Goal: Task Accomplishment & Management: Manage account settings

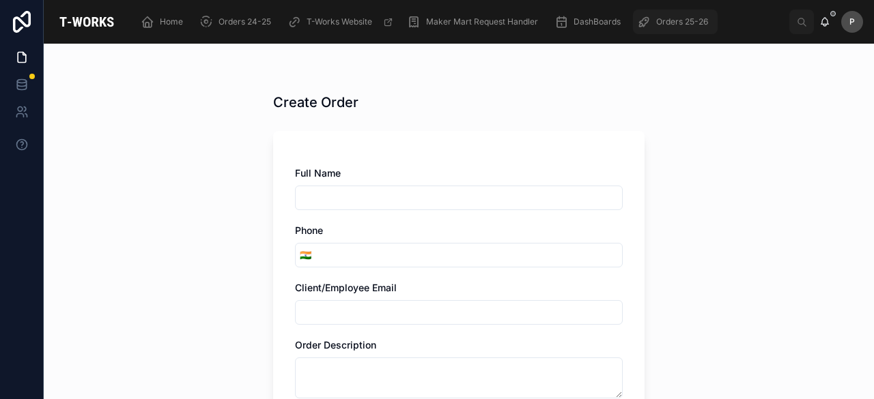
click at [671, 20] on span "Orders 25-26" at bounding box center [682, 21] width 52 height 11
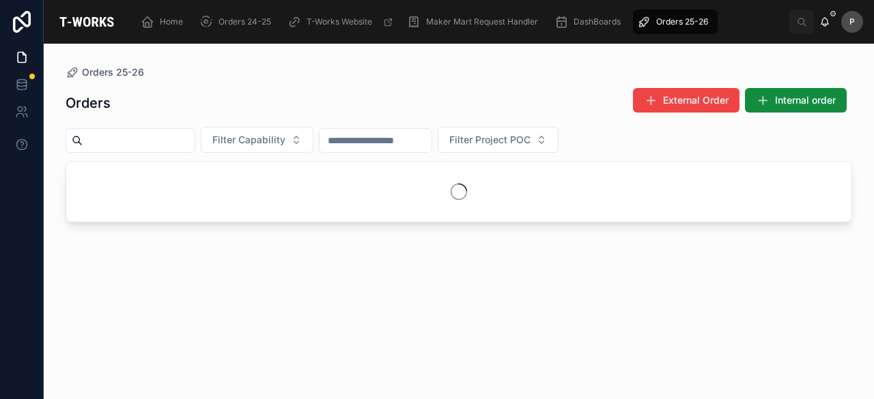
click at [191, 138] on input "text" at bounding box center [139, 140] width 112 height 19
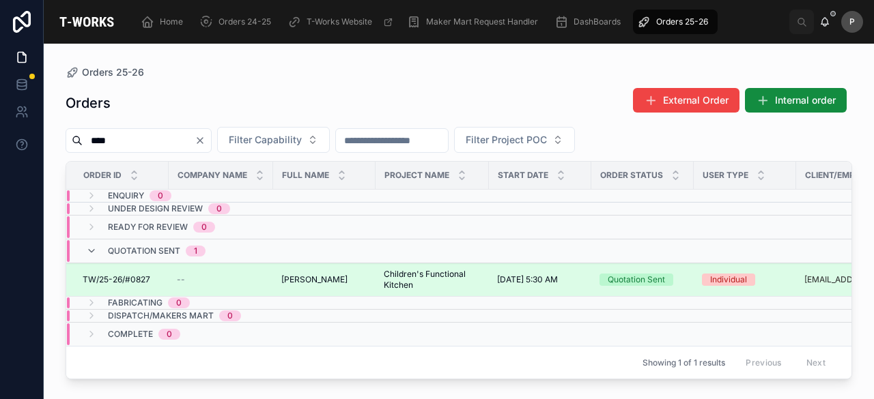
type input "****"
click at [613, 274] on div "Quotation Sent" at bounding box center [636, 280] width 57 height 12
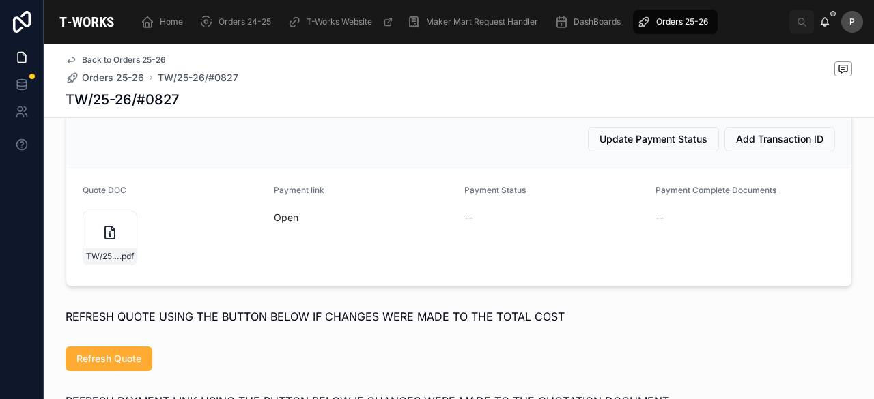
scroll to position [1078, 0]
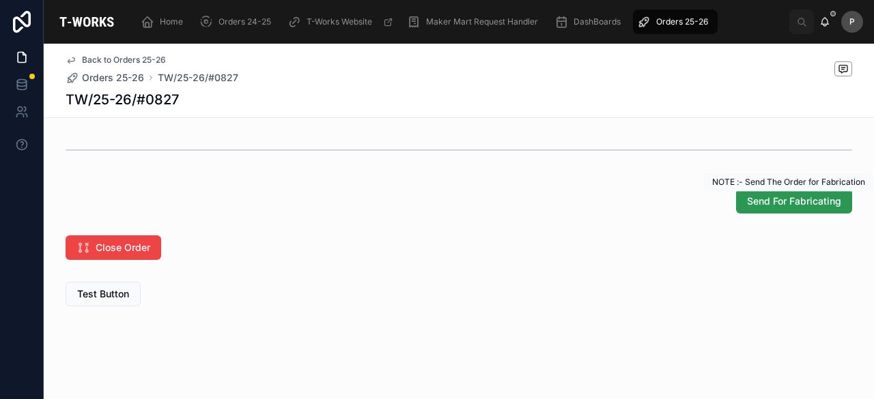
click at [755, 193] on button "Send For Fabricating" at bounding box center [794, 201] width 116 height 25
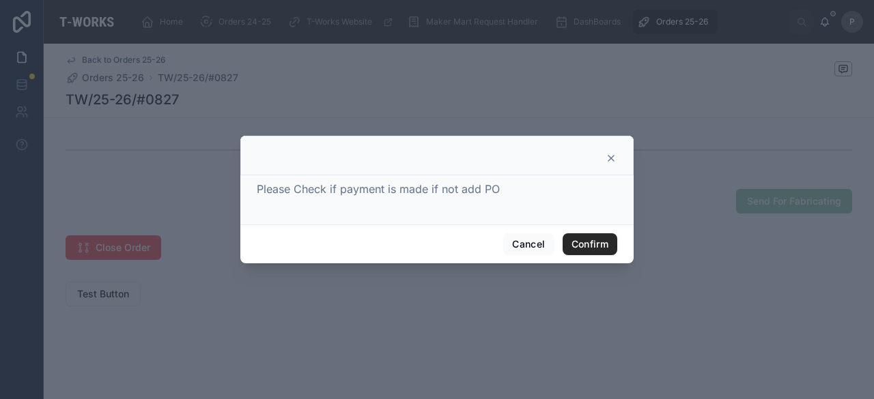
click at [576, 231] on div "Cancel Confirm" at bounding box center [436, 244] width 393 height 39
click at [577, 240] on button "Confirm" at bounding box center [590, 245] width 55 height 22
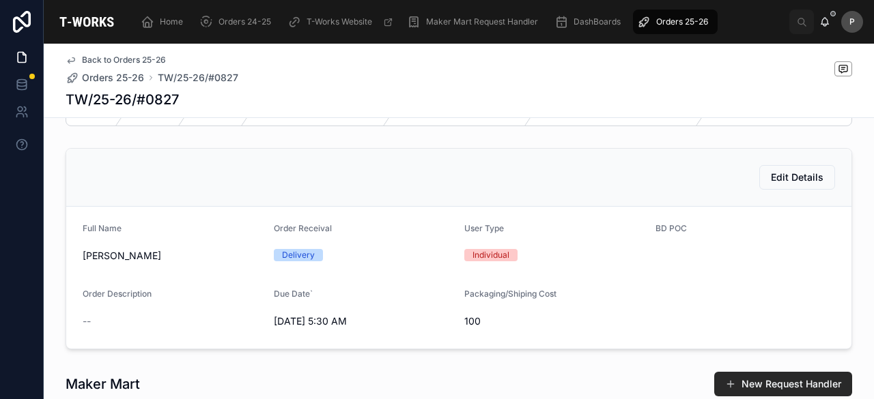
scroll to position [0, 0]
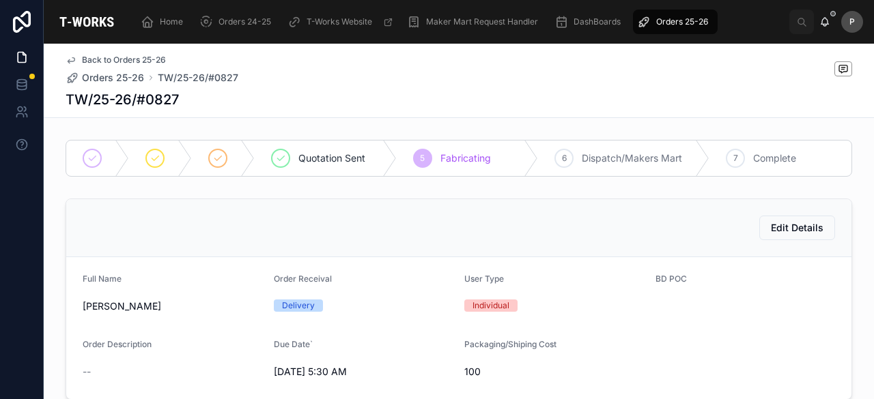
click at [673, 22] on span "Orders 25-26" at bounding box center [682, 21] width 52 height 11
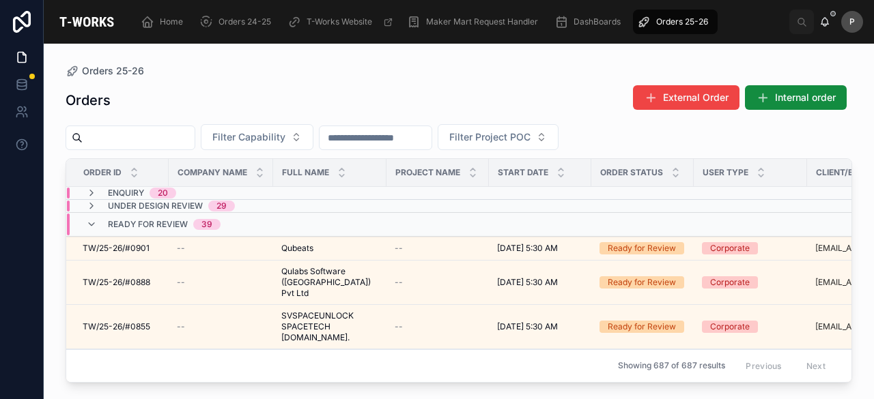
click at [351, 162] on div "Full Name" at bounding box center [330, 173] width 112 height 26
click at [313, 138] on button "Filter Capability" at bounding box center [257, 137] width 113 height 26
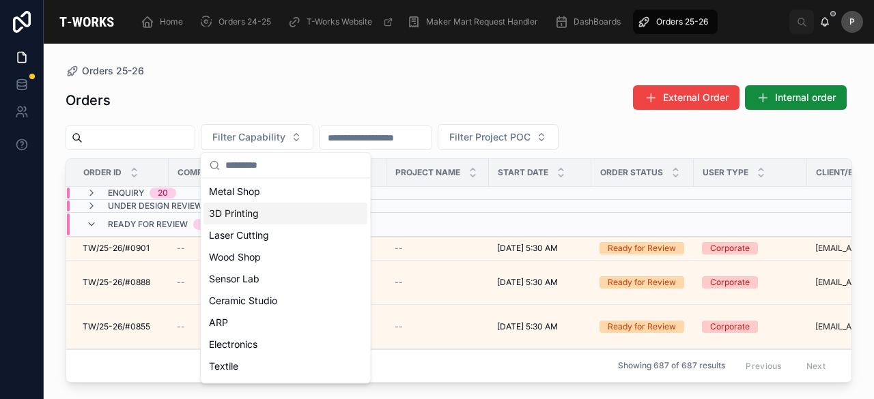
click at [259, 215] on div "3D Printing" at bounding box center [285, 214] width 164 height 22
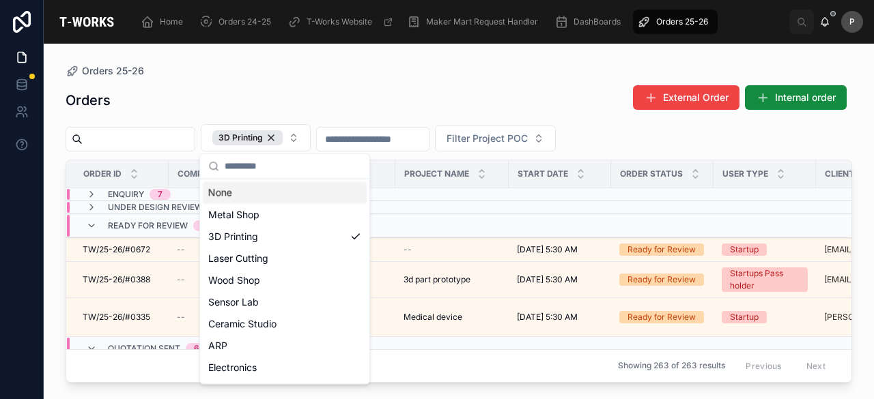
click at [392, 106] on div "Orders External Order Internal order" at bounding box center [459, 100] width 787 height 31
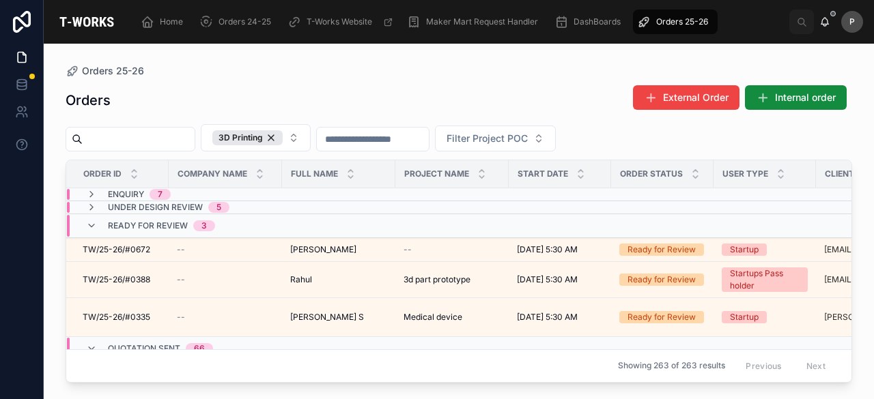
click at [181, 202] on span "Under Design Review" at bounding box center [155, 207] width 95 height 11
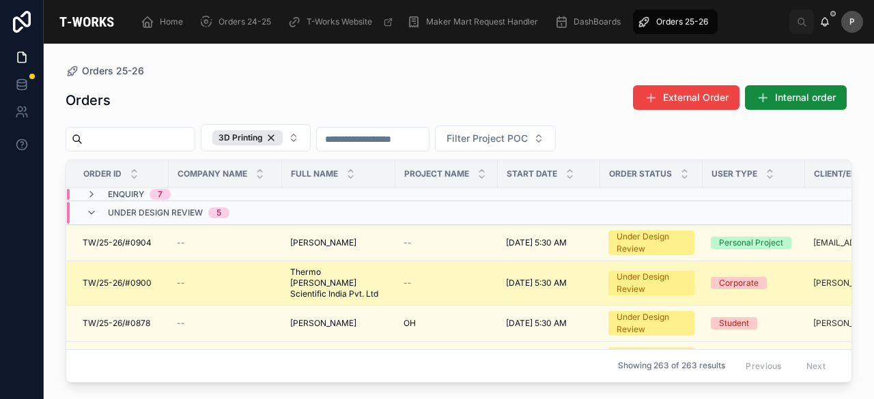
click at [729, 277] on div "Corporate" at bounding box center [739, 283] width 40 height 12
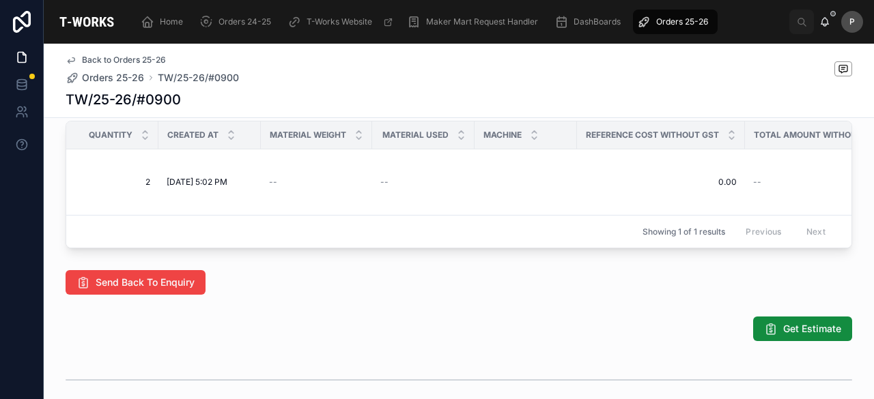
scroll to position [0, 959]
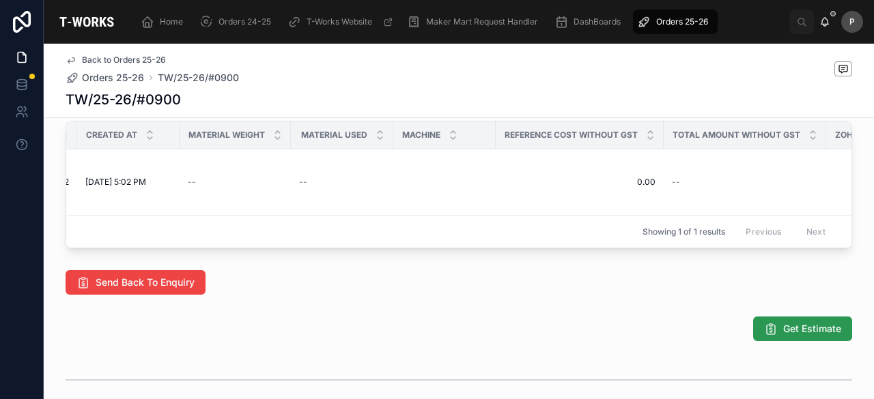
click at [788, 332] on span "Get Estimate" at bounding box center [812, 329] width 58 height 14
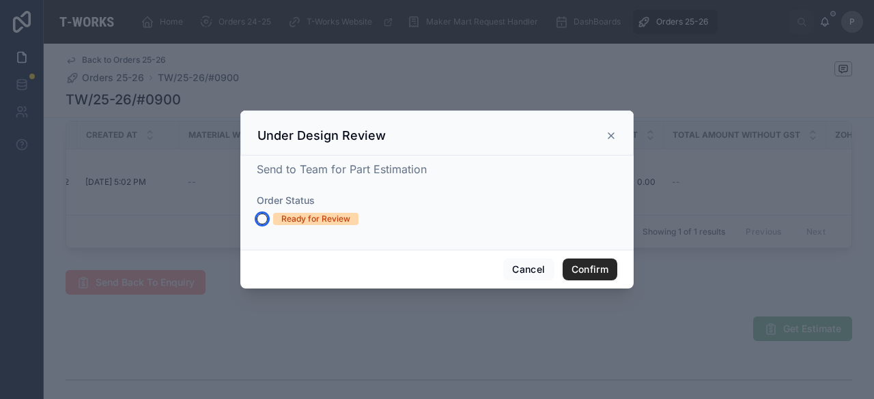
click at [259, 219] on button "Ready for Review" at bounding box center [262, 219] width 11 height 11
click at [588, 266] on button "Confirm" at bounding box center [590, 270] width 55 height 22
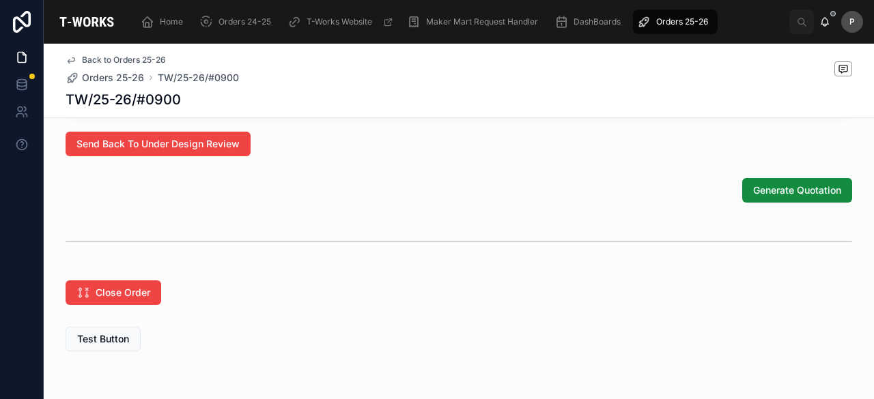
scroll to position [836, 0]
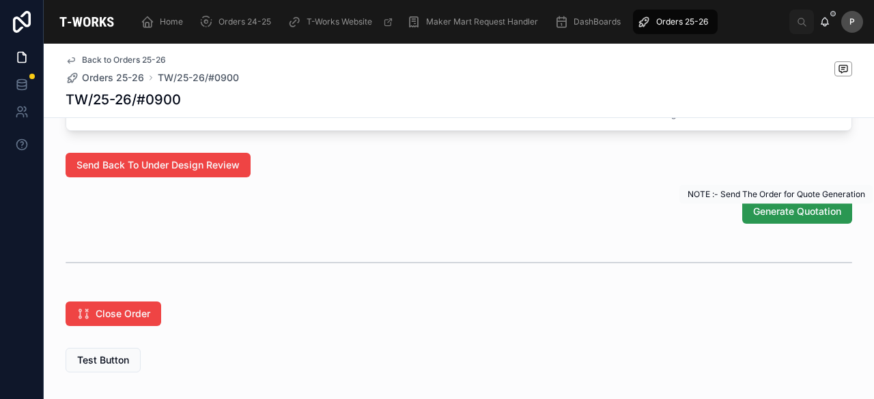
click at [780, 213] on span "Generate Quotation" at bounding box center [797, 212] width 88 height 14
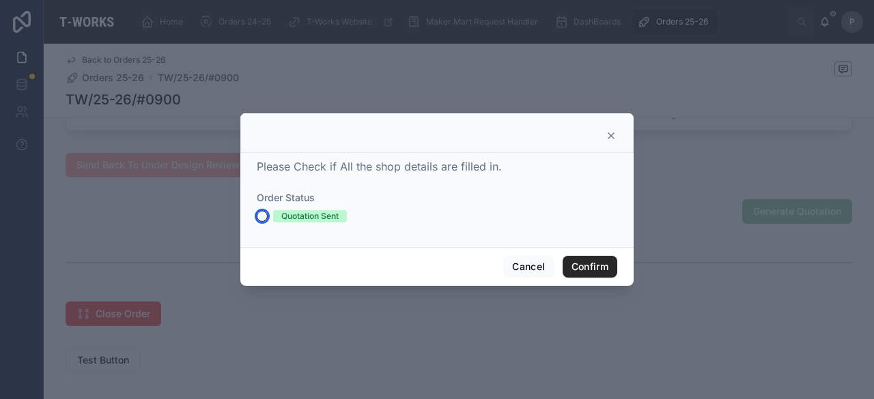
click at [264, 217] on button "Quotation Sent" at bounding box center [262, 216] width 11 height 11
click at [591, 263] on button "Confirm" at bounding box center [590, 267] width 55 height 22
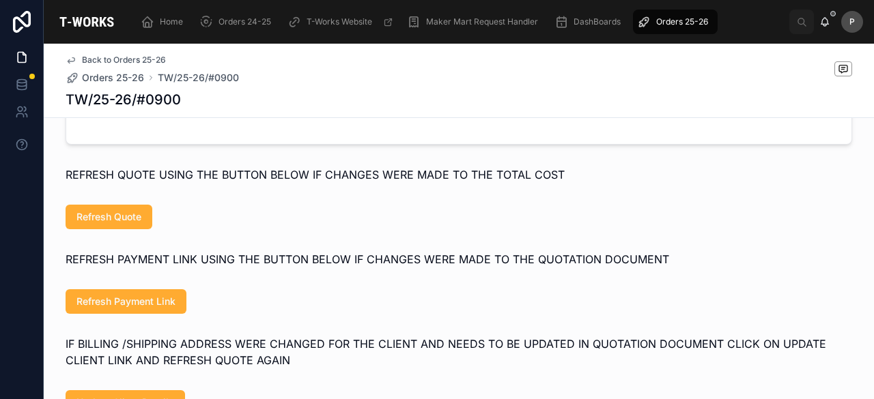
scroll to position [743, 0]
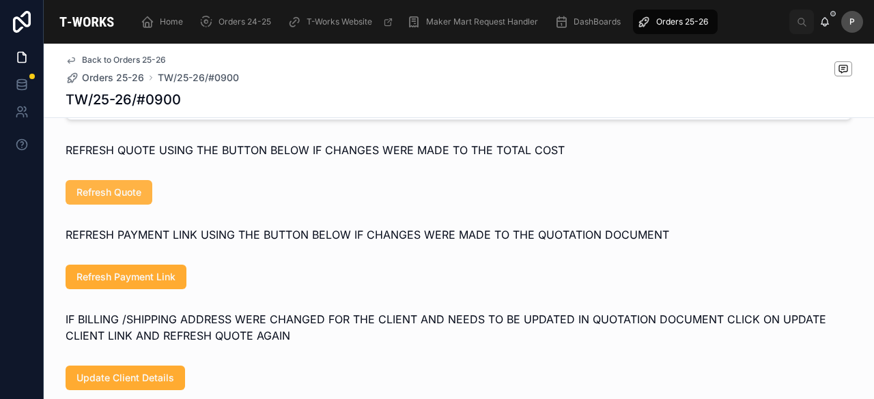
click at [130, 197] on span "Refresh Quote" at bounding box center [108, 193] width 65 height 14
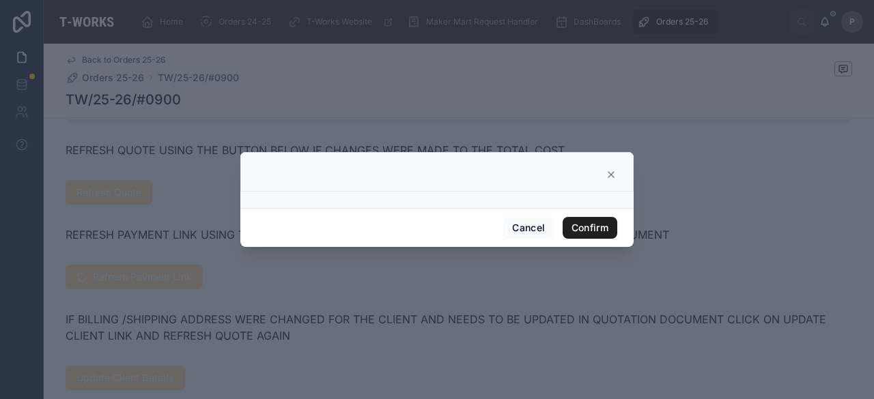
click at [590, 226] on button "Confirm" at bounding box center [590, 228] width 55 height 22
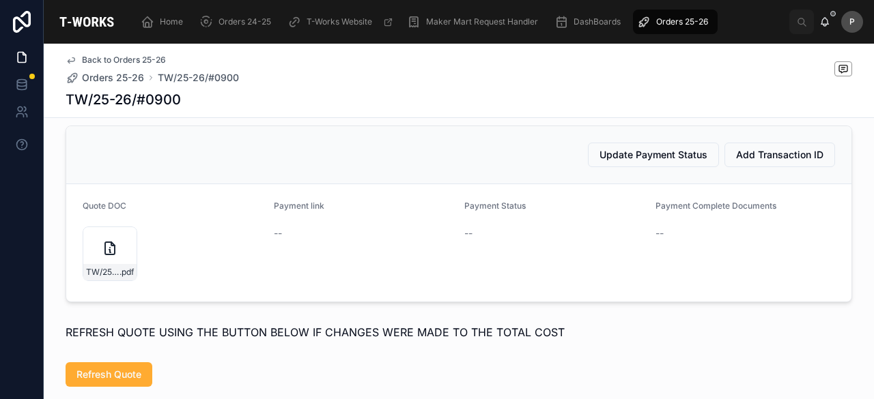
scroll to position [606, 0]
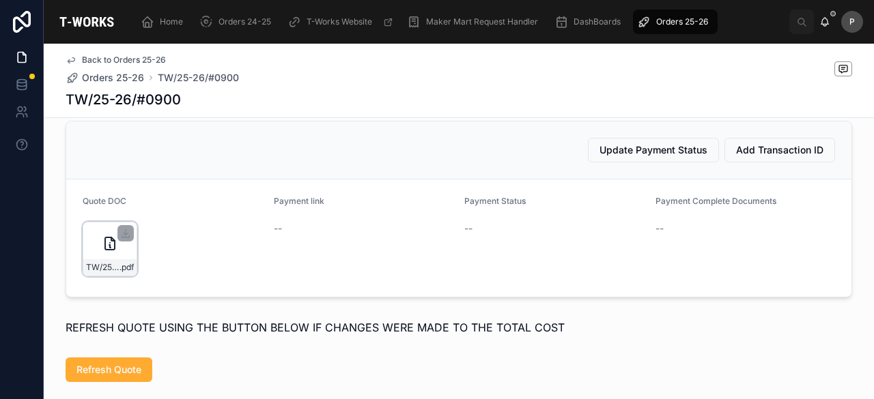
click at [122, 255] on div "TW/25-26/#0900 .pdf" at bounding box center [110, 249] width 55 height 55
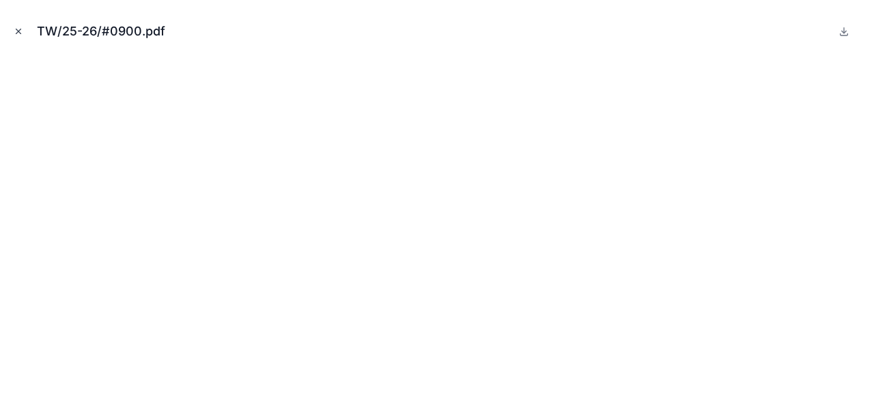
click at [18, 33] on icon "Close modal" at bounding box center [19, 32] width 10 height 10
